Goal: Task Accomplishment & Management: Complete application form

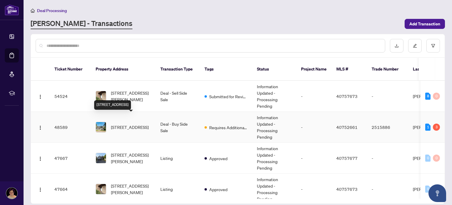
click at [129, 124] on span "[STREET_ADDRESS]" at bounding box center [130, 127] width 38 height 6
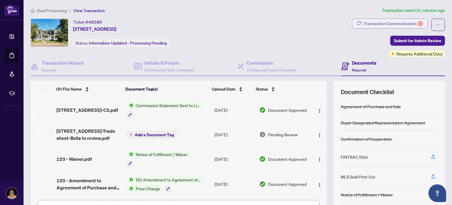
click at [375, 23] on div "Transaction Communication 3" at bounding box center [393, 23] width 59 height 9
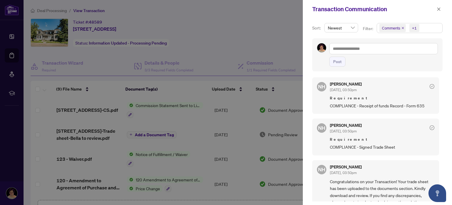
scroll to position [98, 0]
click at [437, 9] on icon "close" at bounding box center [439, 9] width 4 height 4
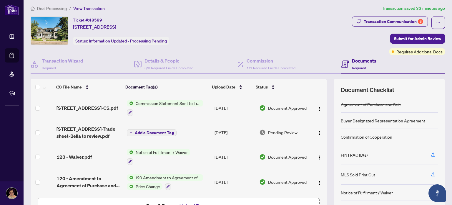
scroll to position [2, 0]
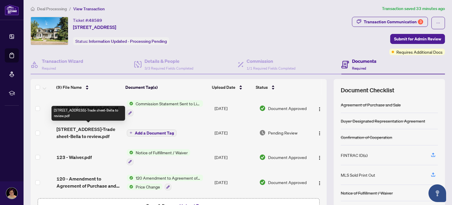
click at [82, 129] on span "41-43 Main St-Trade sheet-Bella to review.pdf" at bounding box center [89, 132] width 66 height 14
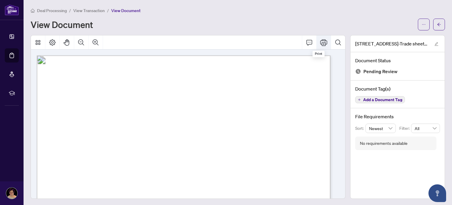
click at [320, 44] on icon "Print" at bounding box center [323, 42] width 7 height 7
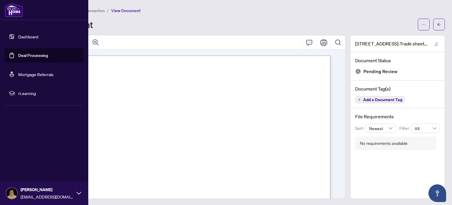
click at [18, 36] on link "Dashboard" at bounding box center [28, 36] width 20 height 5
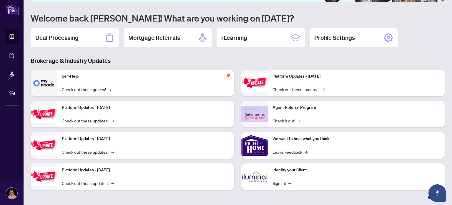
scroll to position [48, 0]
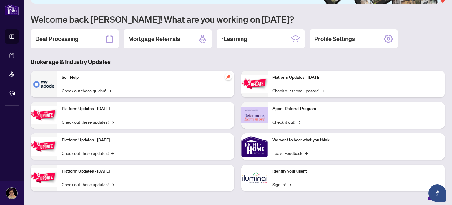
click at [254, 179] on img at bounding box center [254, 177] width 26 height 26
click at [289, 183] on span "→" at bounding box center [290, 184] width 3 height 6
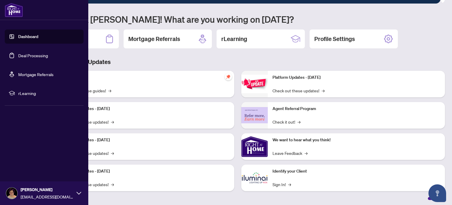
click at [35, 54] on link "Deal Processing" at bounding box center [33, 55] width 30 height 5
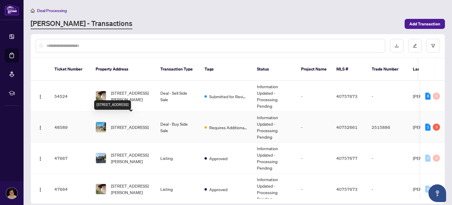
click at [126, 124] on span "[STREET_ADDRESS]" at bounding box center [130, 127] width 38 height 6
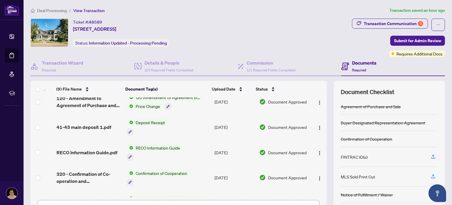
scroll to position [83, 0]
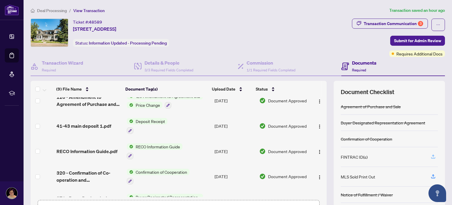
click at [432, 156] on icon "button" at bounding box center [433, 155] width 2 height 3
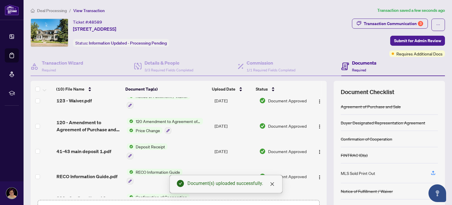
scroll to position [18, 0]
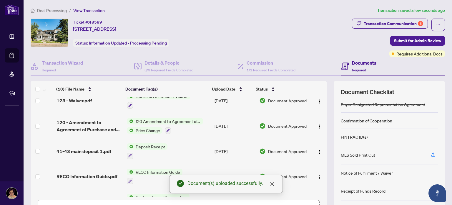
click at [430, 188] on icon "button" at bounding box center [432, 189] width 5 height 5
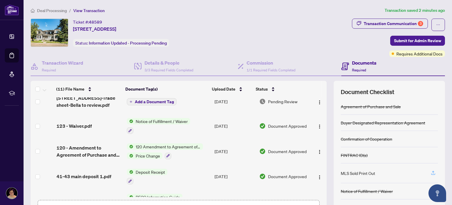
click at [430, 172] on icon "button" at bounding box center [432, 172] width 5 height 5
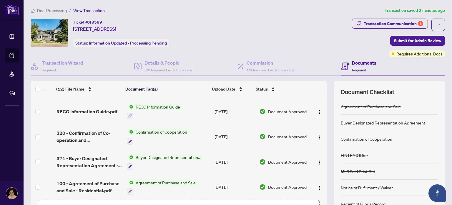
scroll to position [41, 0]
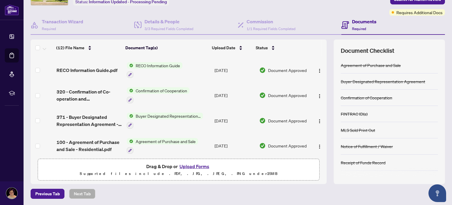
click at [191, 164] on button "Upload Forms" at bounding box center [194, 166] width 33 height 8
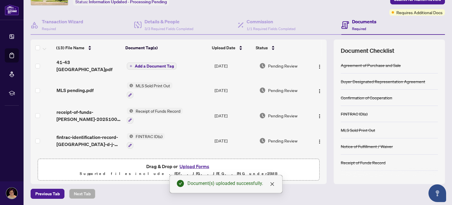
scroll to position [0, 0]
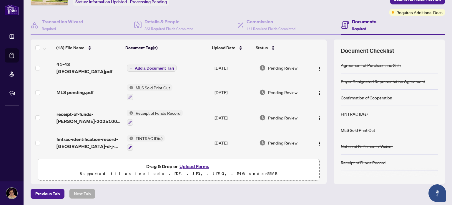
click at [145, 66] on span "Add a Document Tag" at bounding box center [154, 68] width 39 height 4
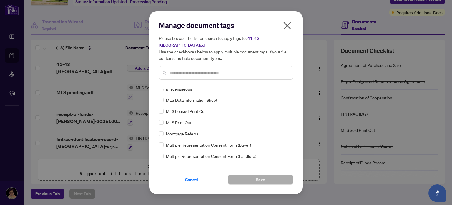
scroll to position [823, 0]
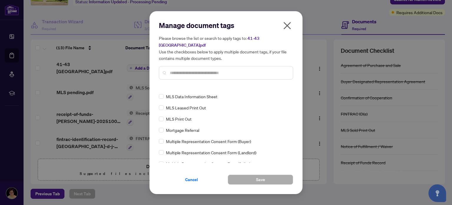
click at [178, 71] on input "text" at bounding box center [229, 72] width 118 height 6
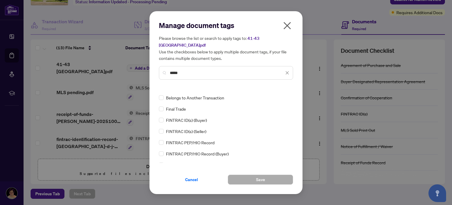
scroll to position [0, 0]
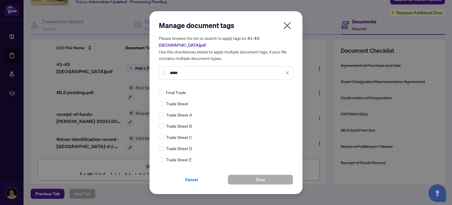
type input "*****"
click at [259, 180] on span "Save" at bounding box center [260, 178] width 9 height 9
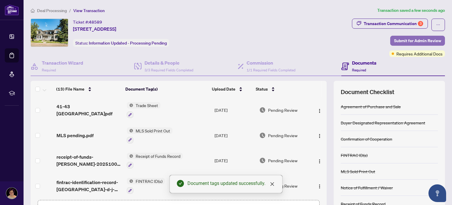
click at [410, 39] on span "Submit for Admin Review" at bounding box center [417, 40] width 47 height 9
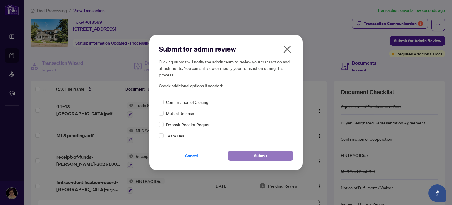
click at [259, 156] on span "Submit" at bounding box center [260, 155] width 13 height 9
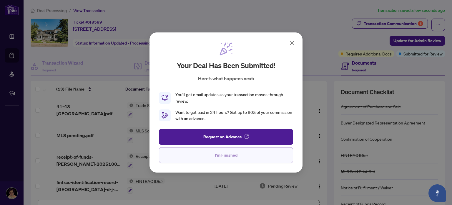
click at [224, 155] on span "I'm Finished" at bounding box center [226, 154] width 23 height 9
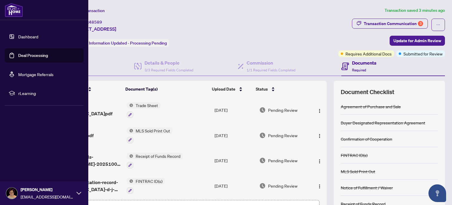
click at [21, 56] on link "Deal Processing" at bounding box center [33, 55] width 30 height 5
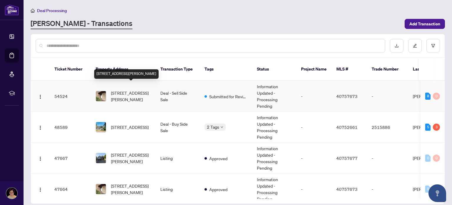
click at [126, 89] on span "[STREET_ADDRESS][PERSON_NAME]" at bounding box center [131, 95] width 40 height 13
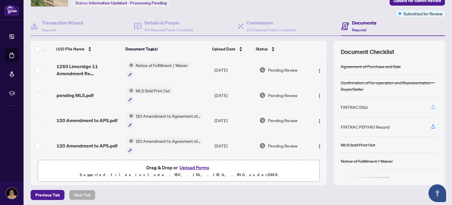
click at [430, 105] on icon "button" at bounding box center [432, 106] width 5 height 5
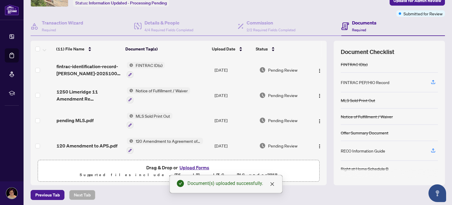
scroll to position [41, 0]
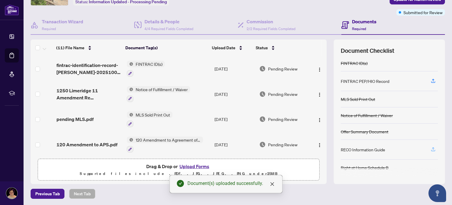
click at [432, 148] on icon "button" at bounding box center [433, 148] width 2 height 3
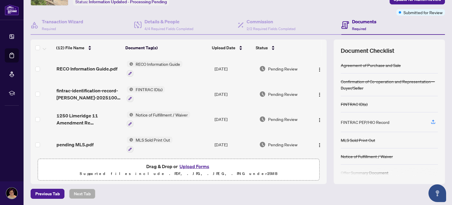
scroll to position [0, 0]
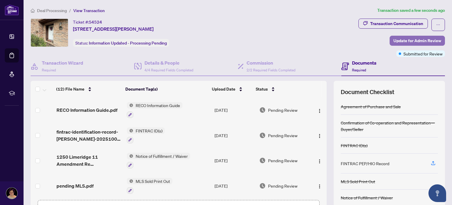
click at [405, 40] on span "Update for Admin Review" at bounding box center [417, 40] width 48 height 9
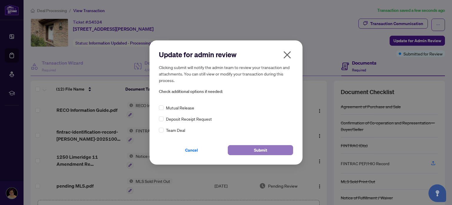
click at [259, 150] on span "Submit" at bounding box center [260, 149] width 13 height 9
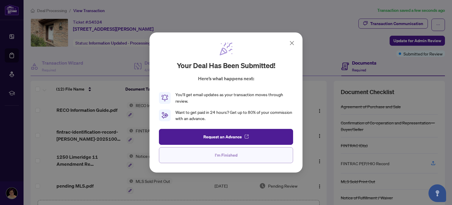
click at [227, 155] on span "I'm Finished" at bounding box center [226, 154] width 23 height 9
